Goal: Entertainment & Leisure: Consume media (video, audio)

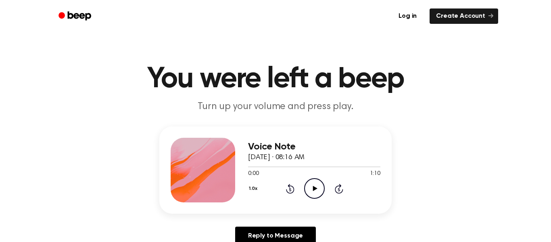
click at [314, 192] on icon "Play Audio" at bounding box center [314, 188] width 21 height 21
click at [307, 188] on icon "Play Audio" at bounding box center [314, 188] width 21 height 21
click at [253, 186] on button "1.0x" at bounding box center [254, 188] width 12 height 14
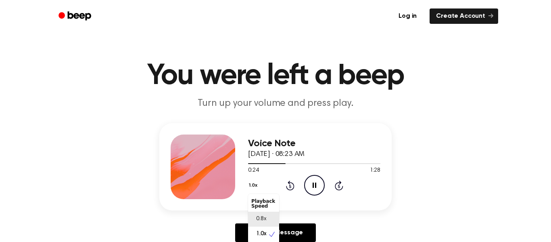
click at [269, 221] on div "0.8x" at bounding box center [263, 218] width 31 height 15
click at [253, 188] on button "0.8x" at bounding box center [255, 185] width 14 height 14
click at [264, 228] on span "1.0x" at bounding box center [261, 230] width 10 height 8
click at [257, 169] on span "0:31" at bounding box center [253, 170] width 10 height 8
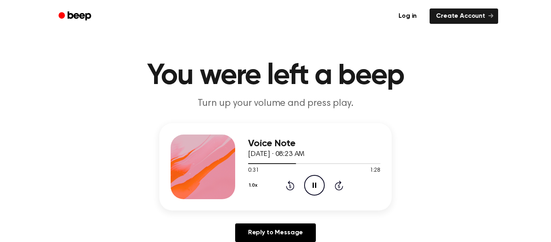
click at [254, 185] on button "1.0x" at bounding box center [254, 185] width 12 height 14
click at [260, 201] on div "Playback Speed" at bounding box center [263, 200] width 31 height 16
click at [352, 224] on div "Voice Note [DATE] · 08:23 AM 0:36 1:28 Your browser does not support the [objec…" at bounding box center [276, 185] width 532 height 125
click at [319, 181] on icon "Pause Audio" at bounding box center [314, 185] width 21 height 21
